Goal: Transaction & Acquisition: Subscribe to service/newsletter

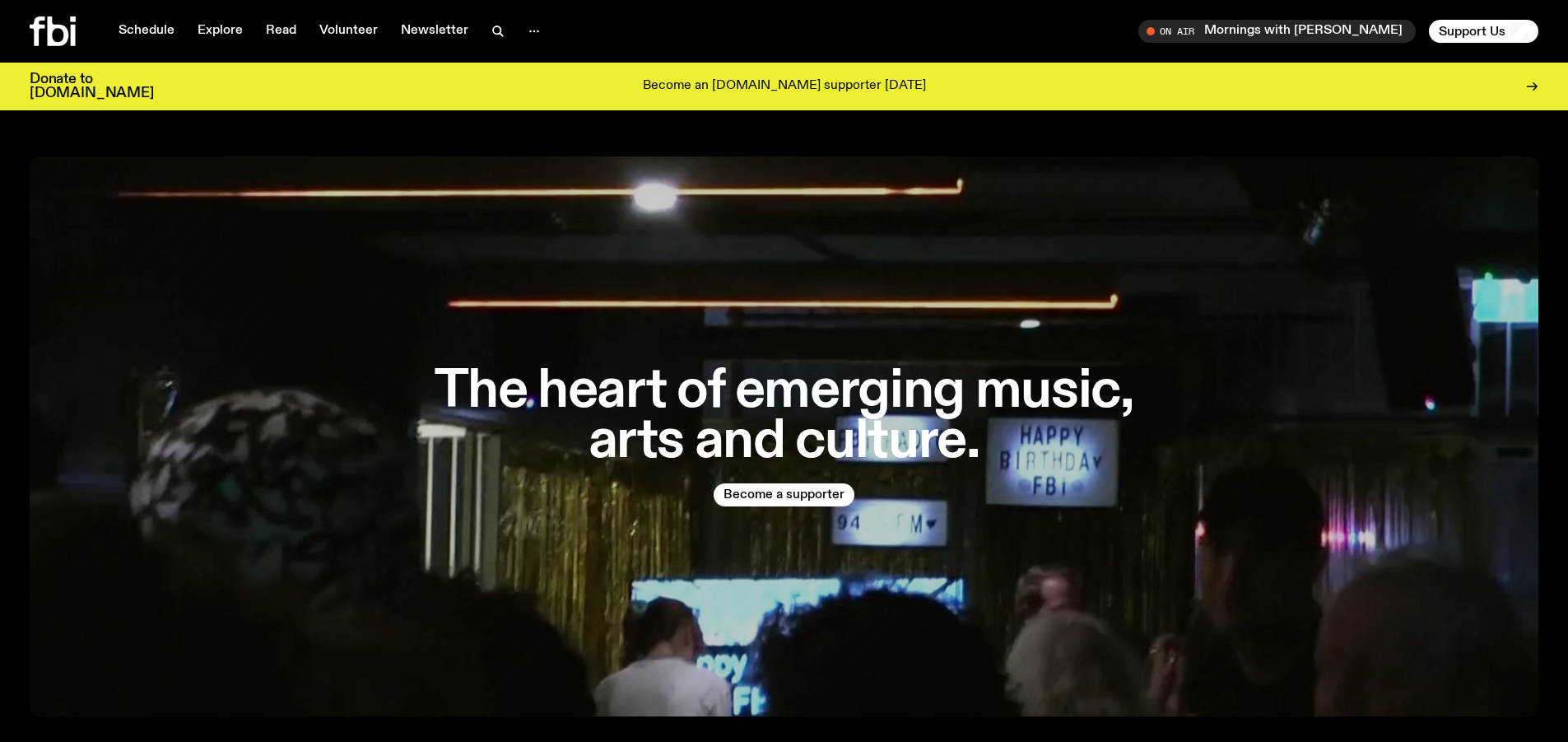
click at [1475, 30] on span "Support Us" at bounding box center [1472, 31] width 67 height 15
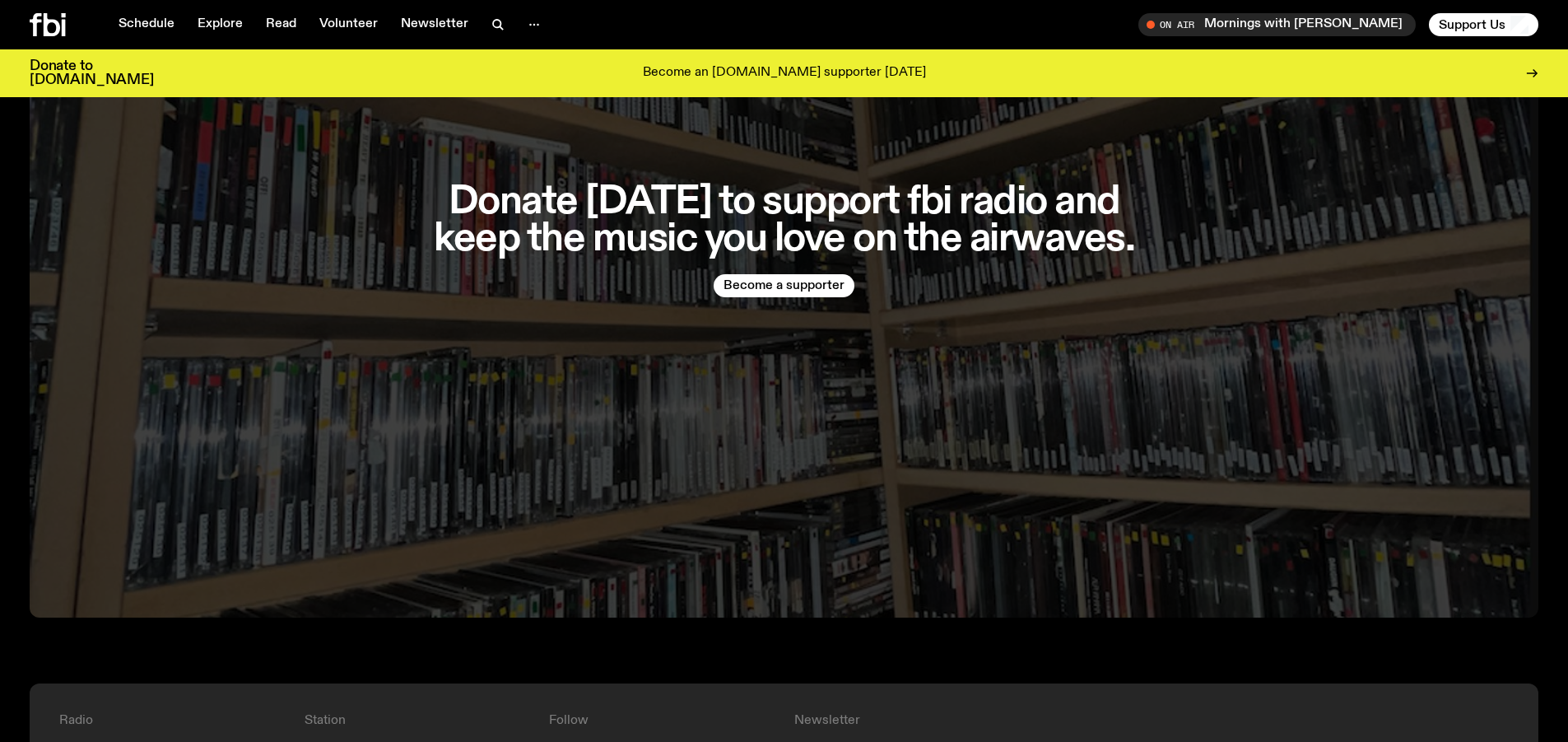
scroll to position [4248, 0]
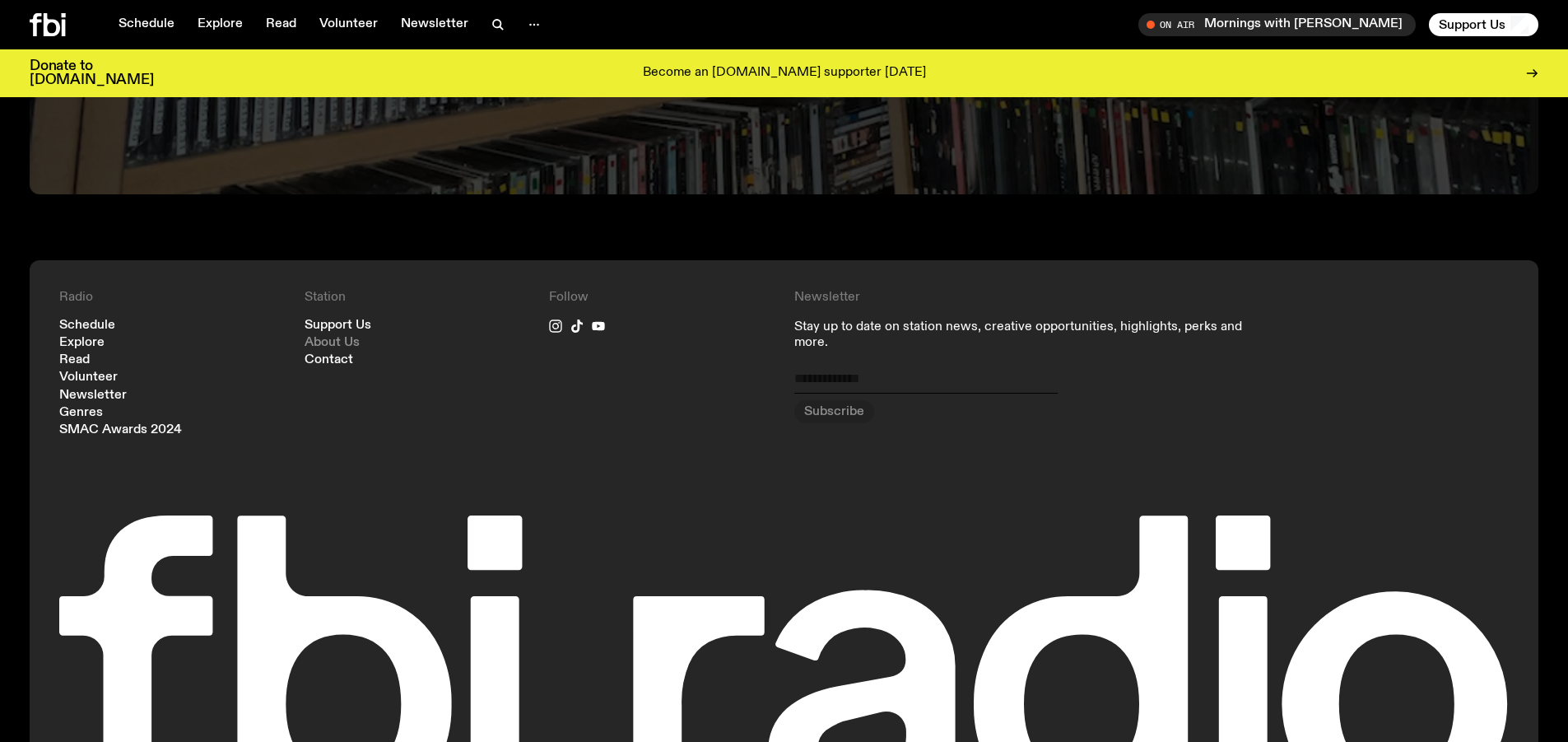
click at [334, 336] on link "About Us" at bounding box center [332, 343] width 55 height 13
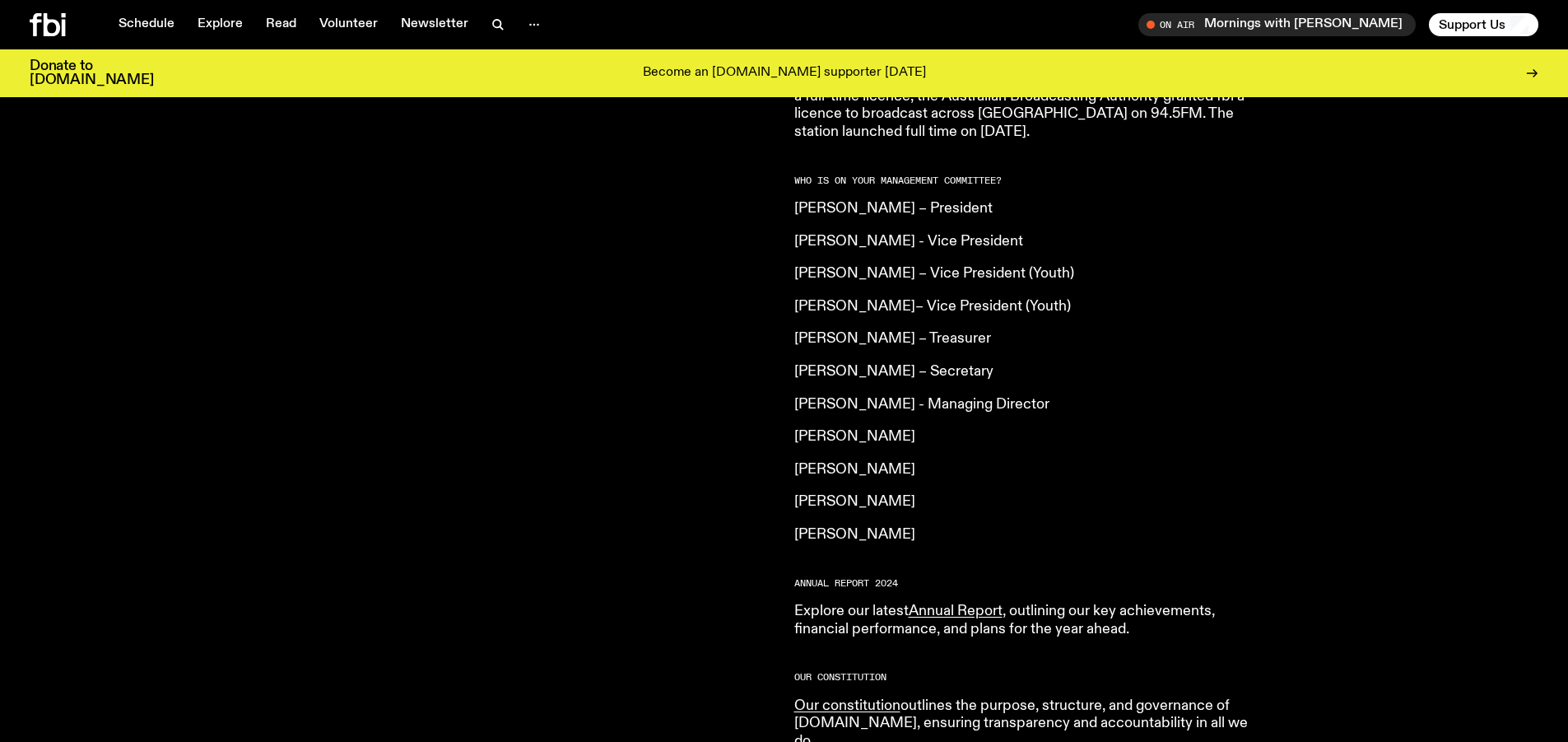
scroll to position [1223, 0]
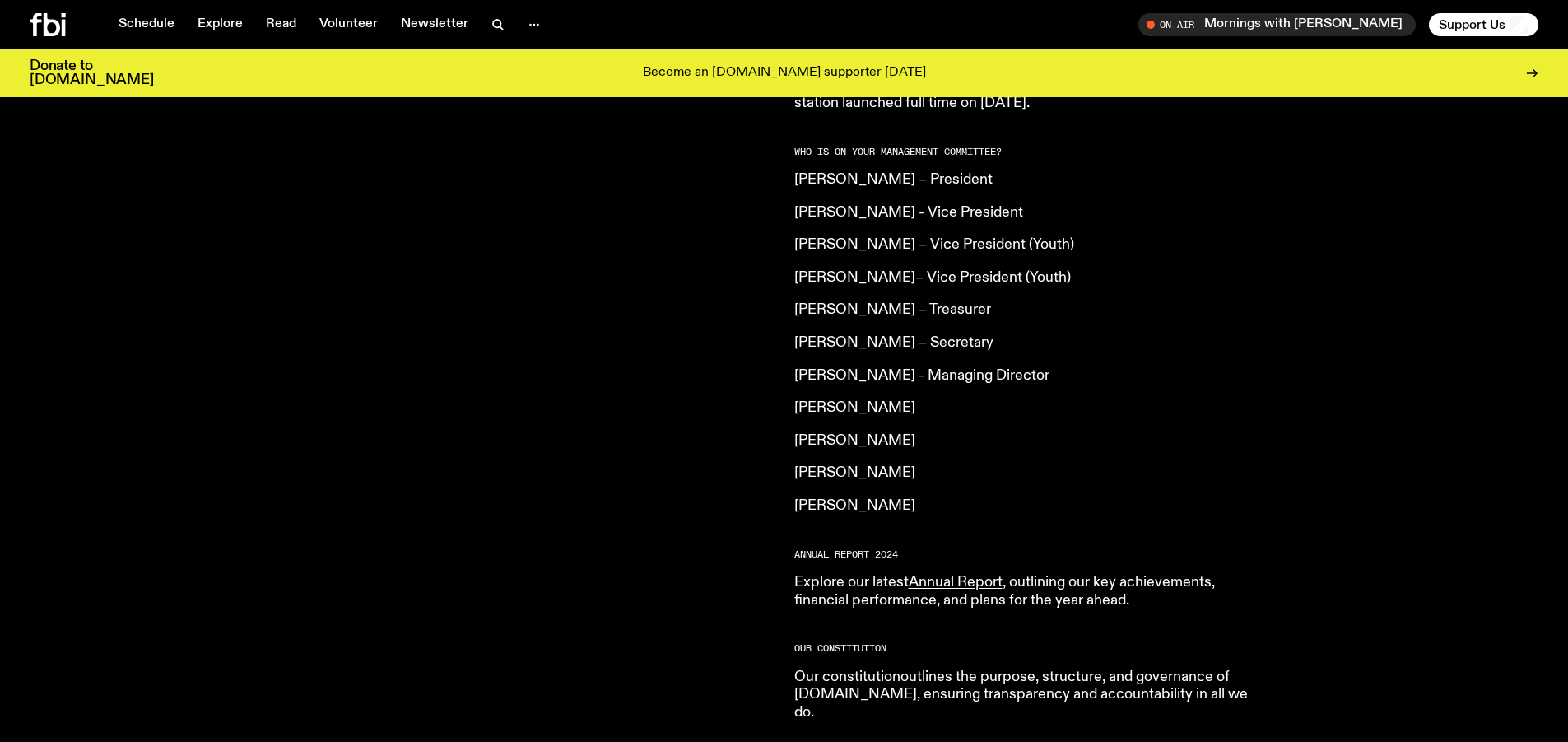
click at [853, 669] on link "Our constitution" at bounding box center [847, 676] width 106 height 15
